Goal: Check status: Check status

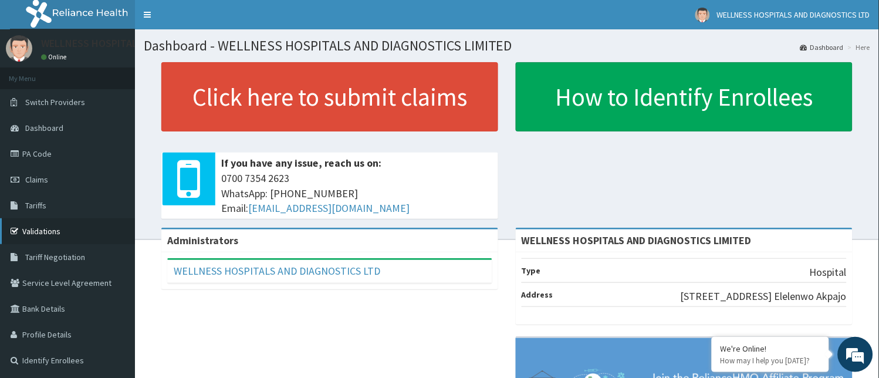
click at [51, 232] on link "Validations" at bounding box center [67, 231] width 135 height 26
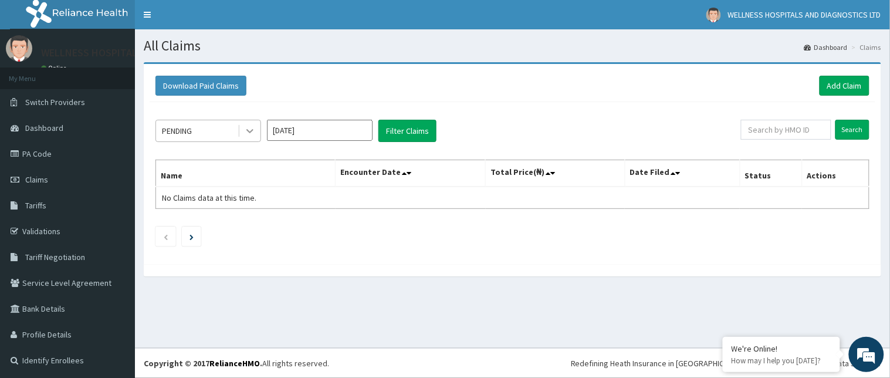
click at [251, 126] on icon at bounding box center [250, 131] width 12 height 12
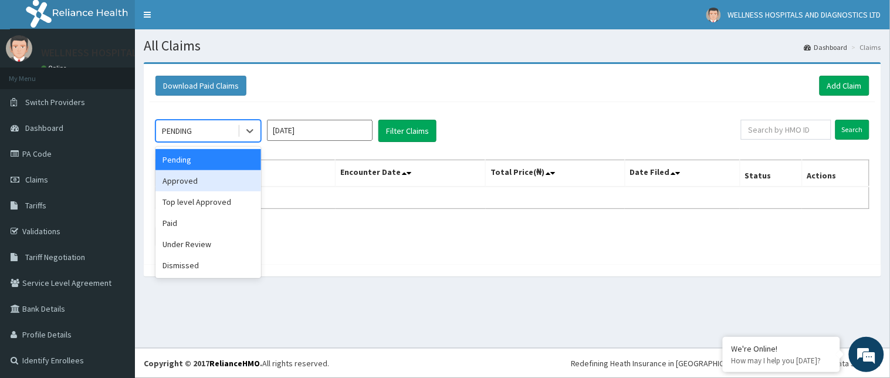
click at [189, 185] on div "Approved" at bounding box center [208, 180] width 106 height 21
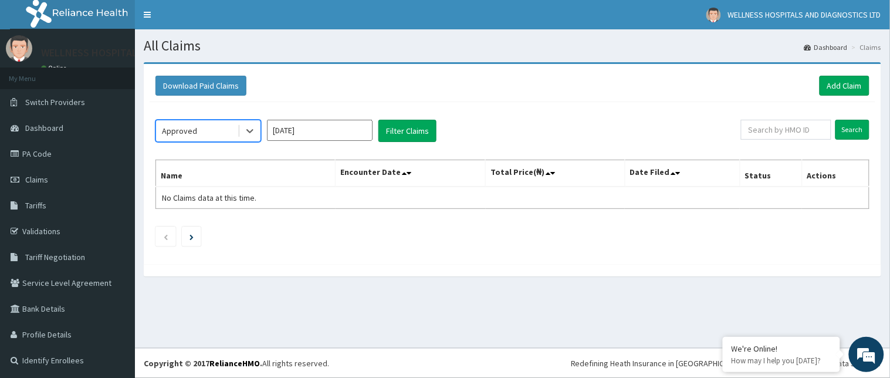
click at [325, 117] on div "option Approved, selected. Select is focused ,type to refine list, press Down t…" at bounding box center [513, 180] width 726 height 156
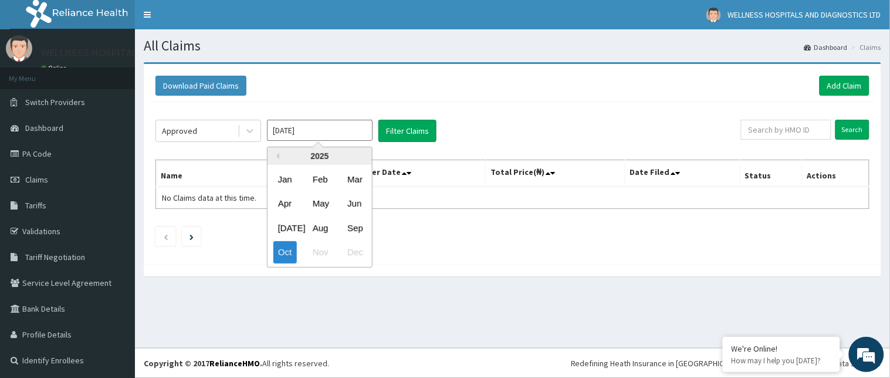
click at [324, 126] on input "[DATE]" at bounding box center [320, 130] width 106 height 21
click at [356, 226] on div "Sep" at bounding box center [354, 228] width 23 height 22
type input "[DATE]"
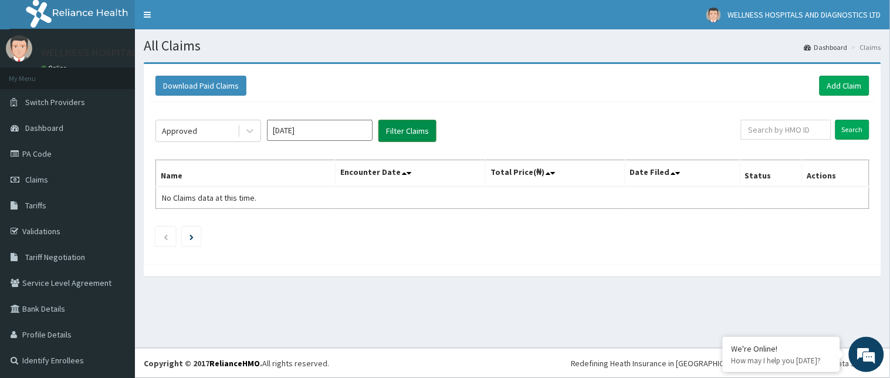
click at [406, 132] on button "Filter Claims" at bounding box center [407, 131] width 58 height 22
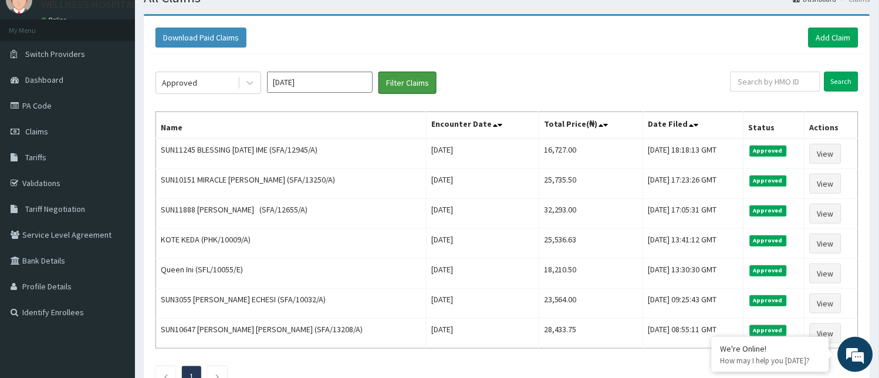
scroll to position [47, 0]
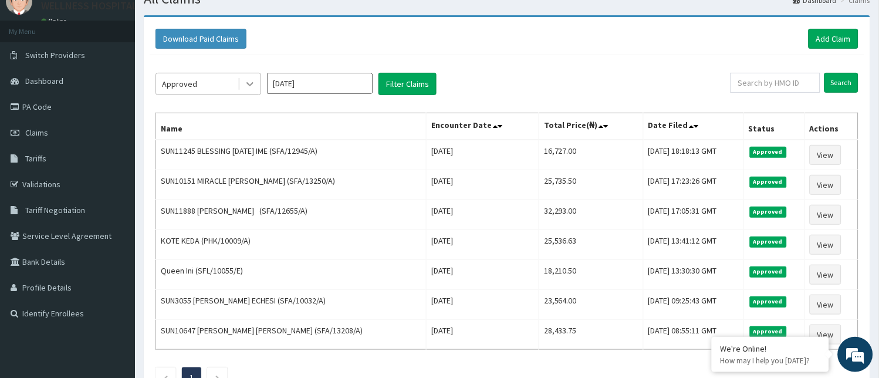
click at [248, 84] on icon at bounding box center [249, 85] width 7 height 4
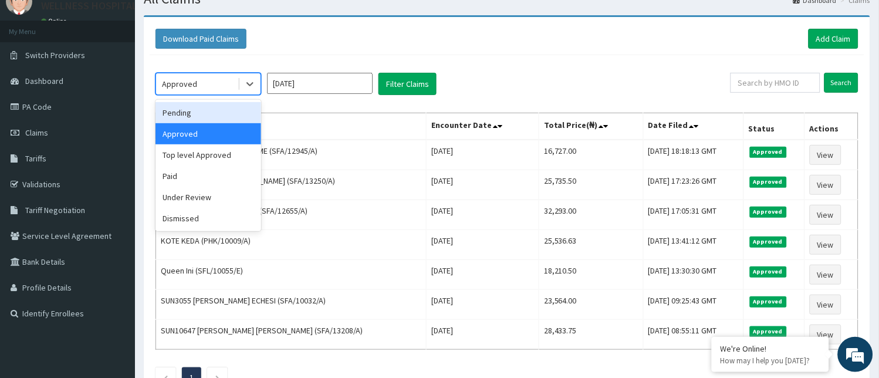
click at [190, 116] on div "Pending" at bounding box center [208, 112] width 106 height 21
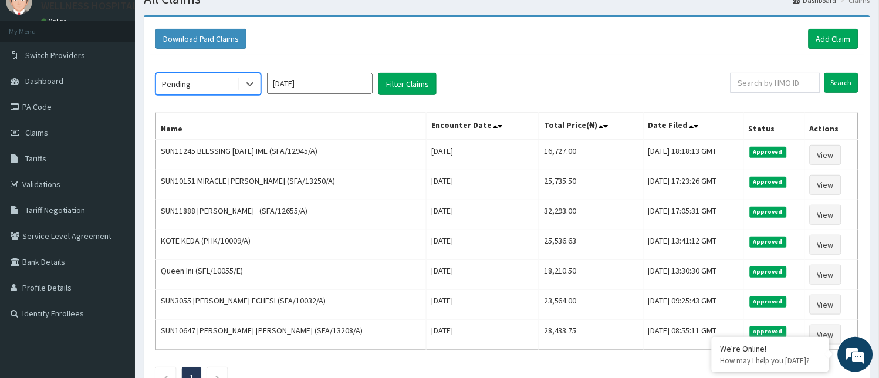
click at [412, 95] on div "option Pending, selected. Select is focused ,type to refine list, press Down to…" at bounding box center [507, 227] width 715 height 344
click at [411, 86] on button "Filter Claims" at bounding box center [407, 84] width 58 height 22
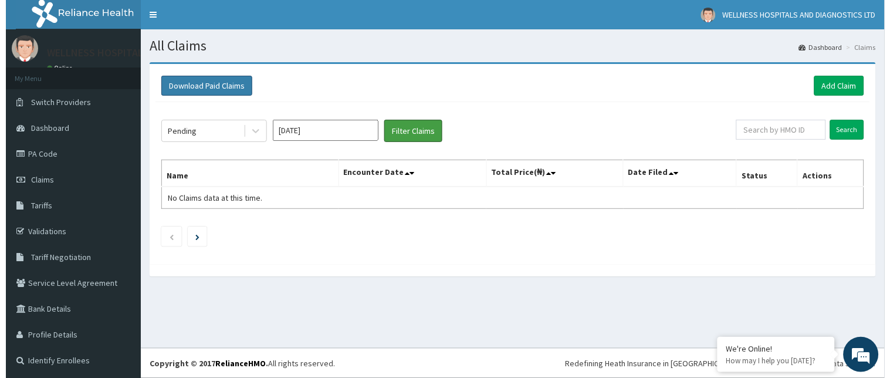
scroll to position [0, 0]
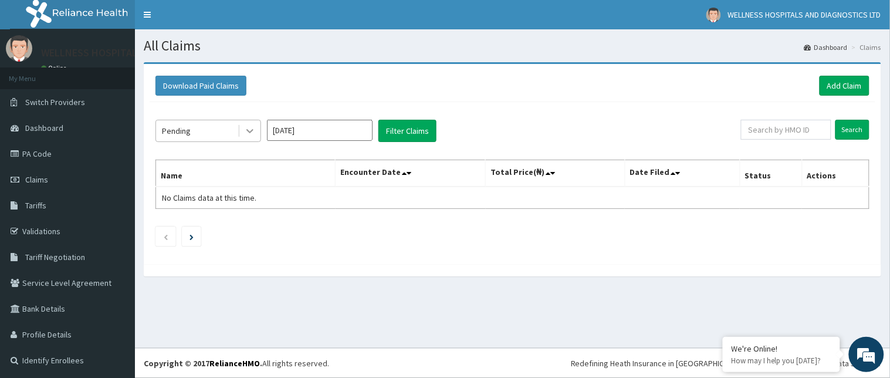
click at [249, 132] on icon at bounding box center [249, 132] width 7 height 4
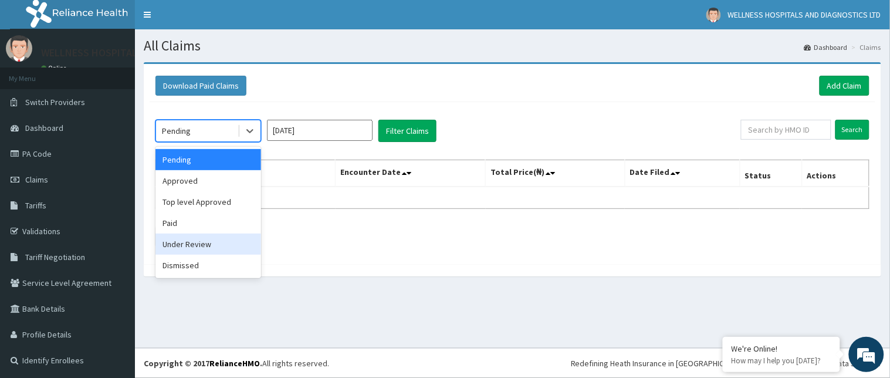
click at [204, 239] on div "Under Review" at bounding box center [208, 244] width 106 height 21
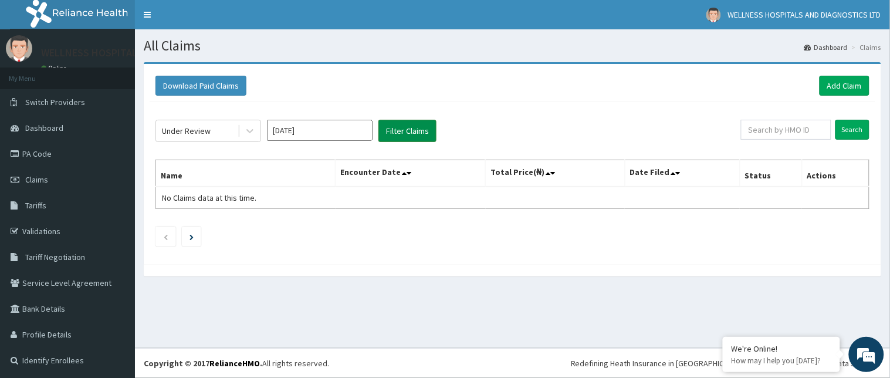
click at [392, 132] on button "Filter Claims" at bounding box center [407, 131] width 58 height 22
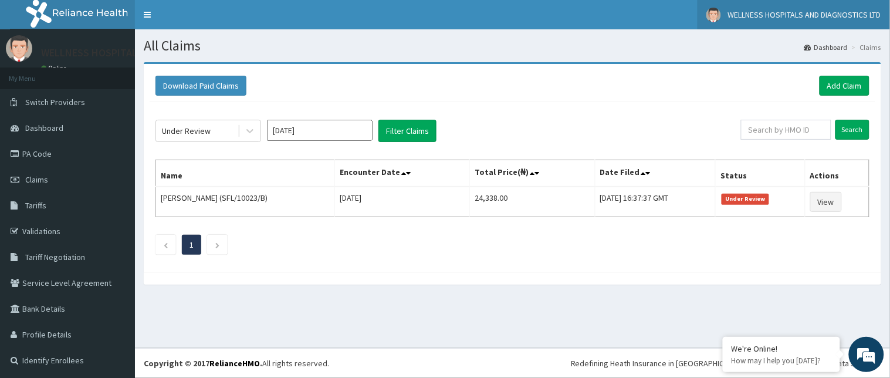
click at [824, 12] on span "WELLNESS HOSPITALS AND DIAGNOSTICS LTD" at bounding box center [804, 14] width 153 height 11
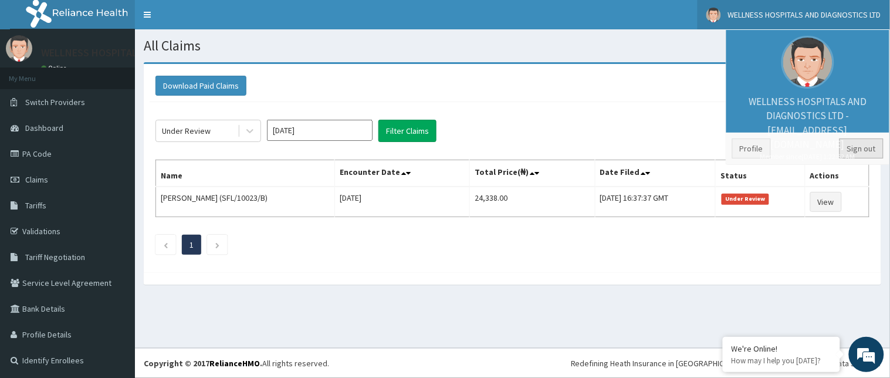
click at [848, 150] on link "Sign out" at bounding box center [862, 148] width 44 height 20
